Goal: Transaction & Acquisition: Purchase product/service

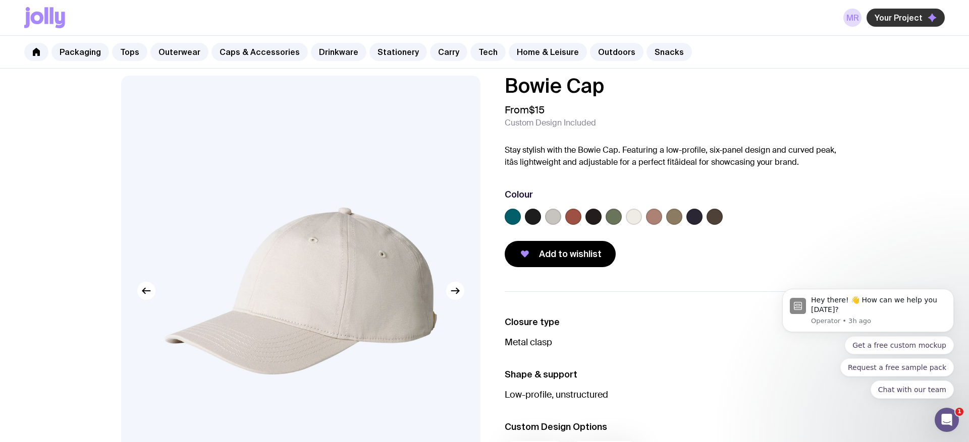
click at [900, 21] on span "Your Project" at bounding box center [898, 18] width 48 height 10
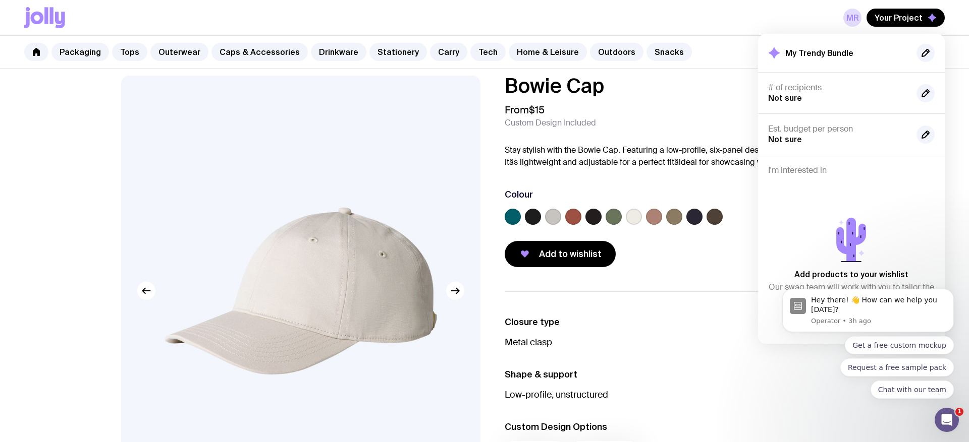
click at [705, 210] on div at bounding box center [676, 219] width 343 height 20
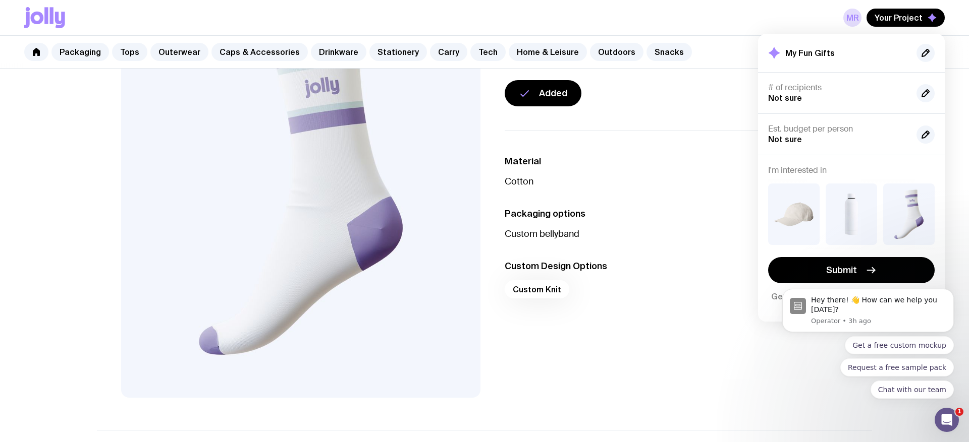
scroll to position [119, 0]
click at [869, 154] on div "Est. budget per person Not sure" at bounding box center [851, 134] width 187 height 41
click at [727, 190] on ul "Material Cotton Packaging options Custom bellyband Custom Design Options Custom…" at bounding box center [676, 228] width 343 height 198
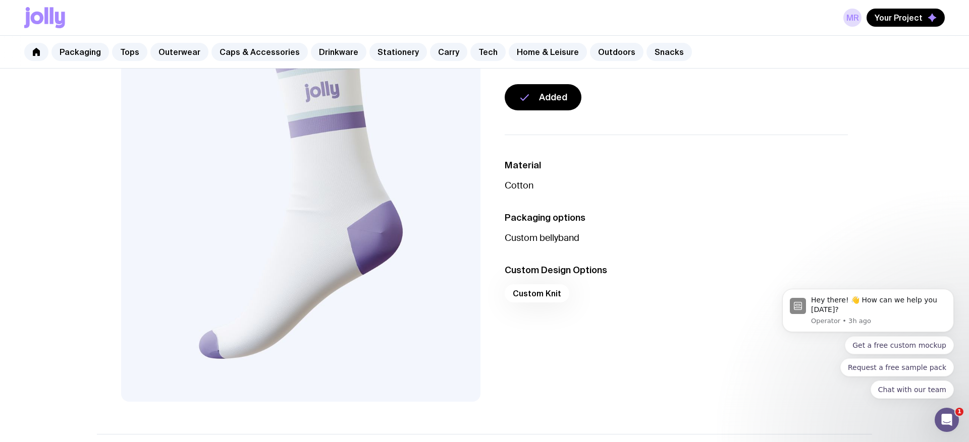
scroll to position [113, 0]
click at [896, 15] on span "Your Project" at bounding box center [898, 18] width 48 height 10
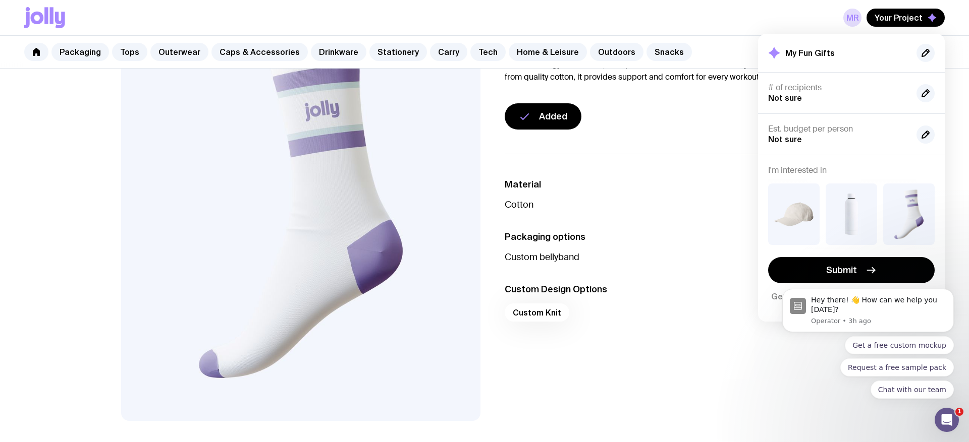
scroll to position [94, 0]
